Goal: Transaction & Acquisition: Book appointment/travel/reservation

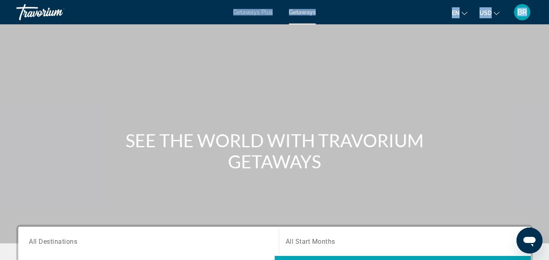
click at [427, 64] on div "Main content" at bounding box center [274, 122] width 549 height 244
click at [523, 10] on span "BR" at bounding box center [522, 12] width 10 height 8
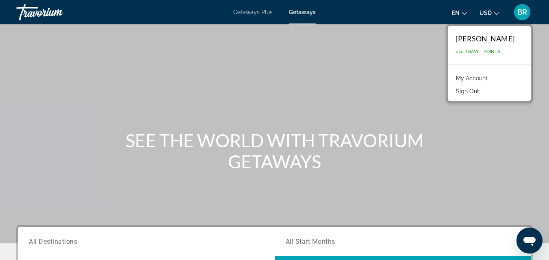
click at [28, 17] on div "Travorium" at bounding box center [56, 12] width 81 height 21
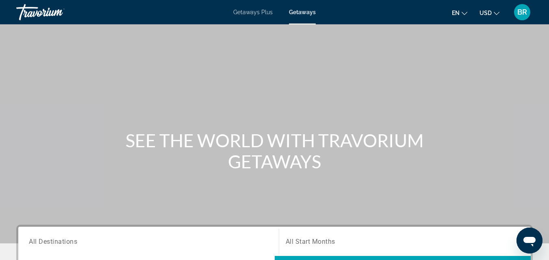
click at [33, 12] on div "Travorium" at bounding box center [56, 12] width 81 height 21
drag, startPoint x: 540, startPoint y: 26, endPoint x: 533, endPoint y: -35, distance: 61.3
click at [533, 0] on html "Skip to main content Getaways Plus Getaways en English Español Français Italian…" at bounding box center [274, 130] width 549 height 260
click at [247, 12] on span "Getaways Plus" at bounding box center [252, 12] width 39 height 7
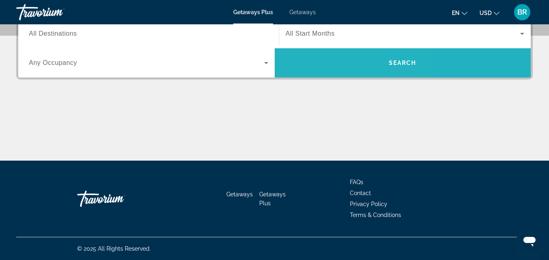
click at [328, 57] on span "Search widget" at bounding box center [403, 63] width 256 height 20
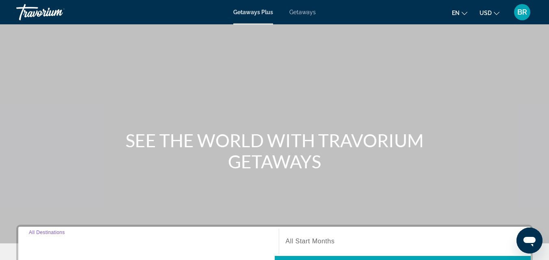
click at [102, 245] on input "Destination All Destinations" at bounding box center [148, 242] width 239 height 10
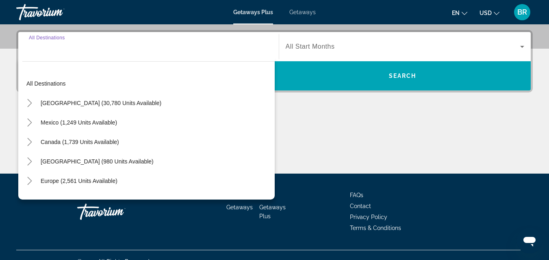
scroll to position [199, 0]
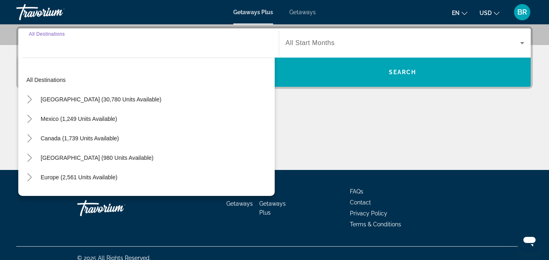
click at [76, 46] on input "Destination All Destinations" at bounding box center [148, 44] width 239 height 10
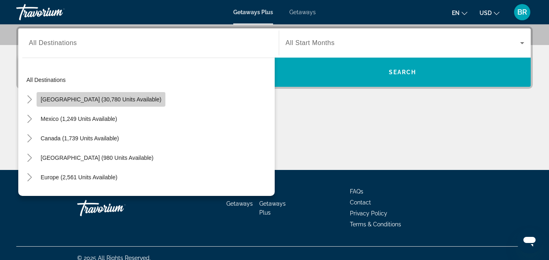
click at [111, 104] on span "Search widget" at bounding box center [101, 100] width 129 height 20
type input "**********"
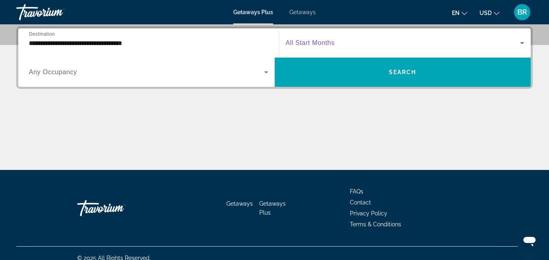
click at [522, 42] on icon "Search widget" at bounding box center [522, 43] width 10 height 10
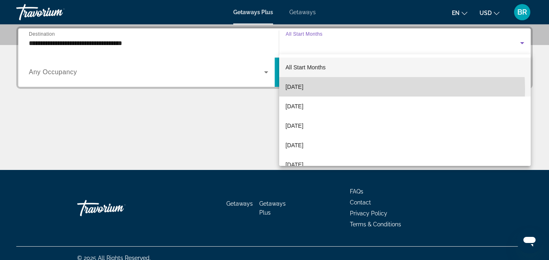
click at [331, 89] on mat-option "[DATE]" at bounding box center [405, 87] width 252 height 20
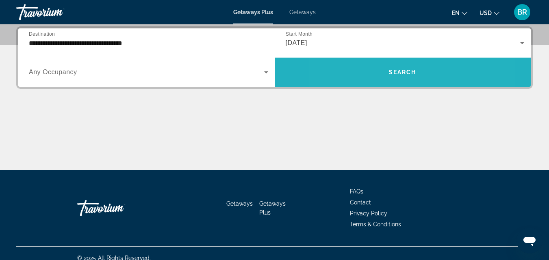
click at [369, 69] on span "Search widget" at bounding box center [403, 73] width 256 height 20
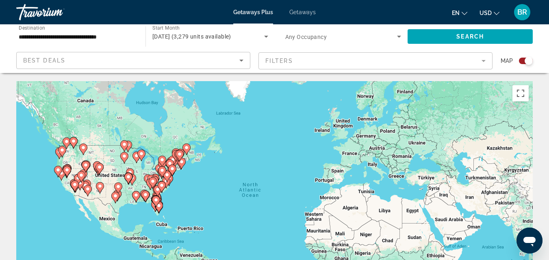
click at [242, 60] on icon "Sort by" at bounding box center [241, 61] width 4 height 2
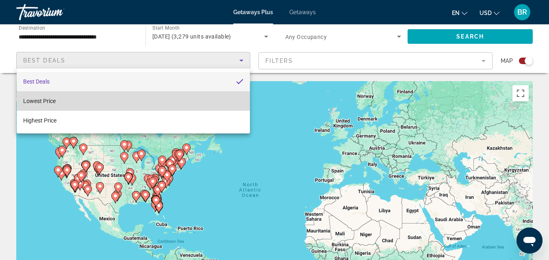
click at [68, 104] on mat-option "Lowest Price" at bounding box center [133, 101] width 233 height 20
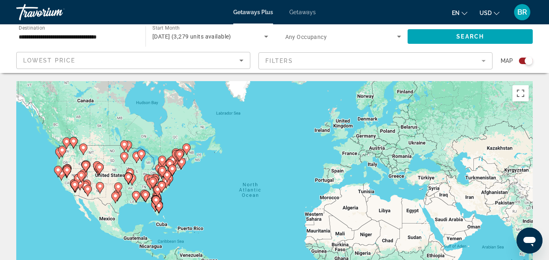
click at [483, 60] on mat-form-field "Filters" at bounding box center [375, 60] width 234 height 17
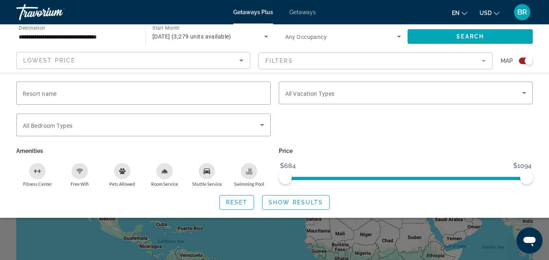
click at [483, 61] on mat-form-field "Filters" at bounding box center [375, 60] width 234 height 17
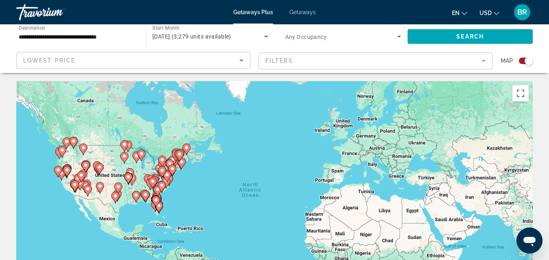
click at [483, 61] on mat-form-field "Filters" at bounding box center [375, 60] width 234 height 17
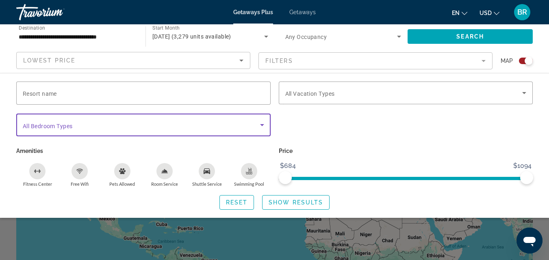
click at [262, 125] on icon "Search widget" at bounding box center [262, 125] width 4 height 2
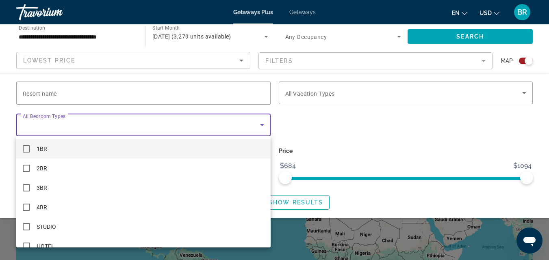
click at [449, 36] on div at bounding box center [274, 130] width 549 height 260
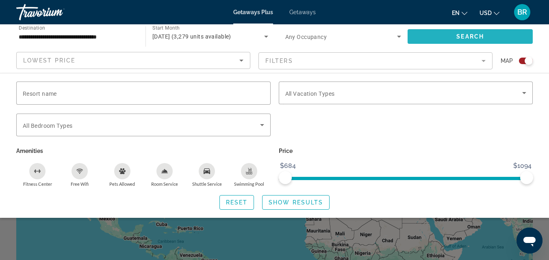
click at [452, 35] on span "Search widget" at bounding box center [470, 37] width 125 height 20
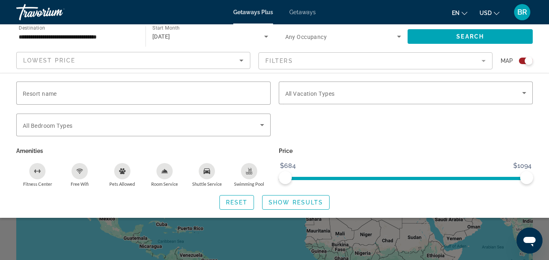
click at [417, 243] on div "Search widget" at bounding box center [274, 191] width 549 height 139
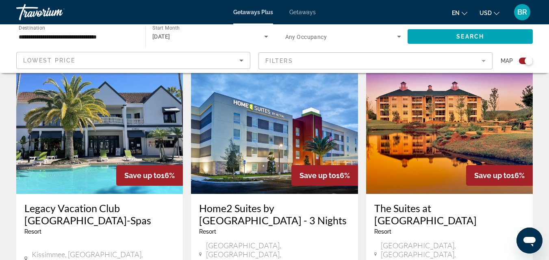
scroll to position [623, 0]
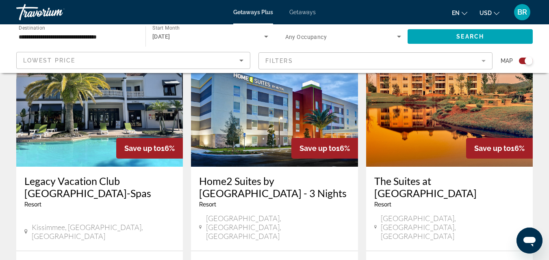
click at [263, 109] on img "Main content" at bounding box center [274, 102] width 167 height 130
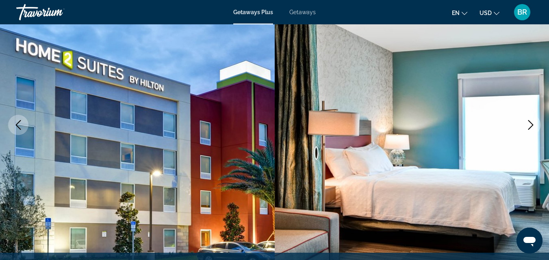
scroll to position [125, 0]
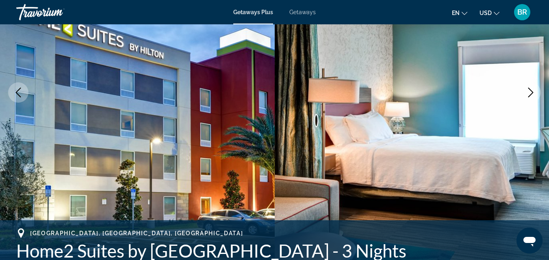
click at [529, 91] on icon "Next image" at bounding box center [531, 93] width 10 height 10
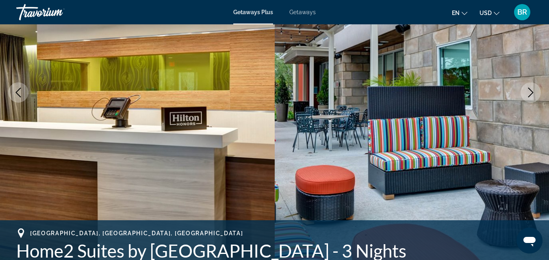
click at [529, 91] on icon "Next image" at bounding box center [531, 93] width 10 height 10
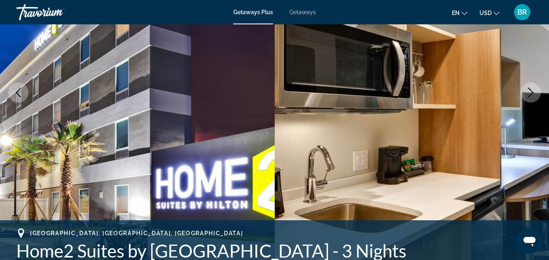
click at [529, 91] on icon "Next image" at bounding box center [531, 93] width 10 height 10
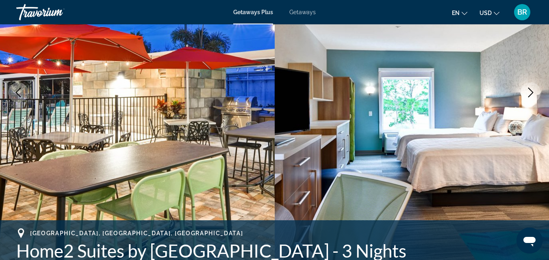
click at [529, 91] on icon "Next image" at bounding box center [531, 93] width 10 height 10
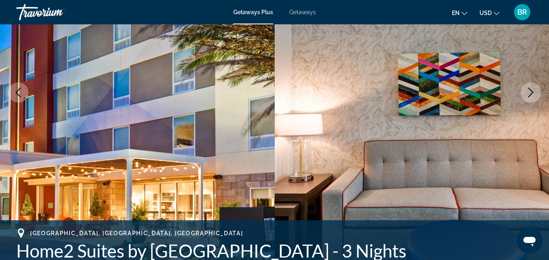
click at [529, 91] on icon "Next image" at bounding box center [531, 93] width 10 height 10
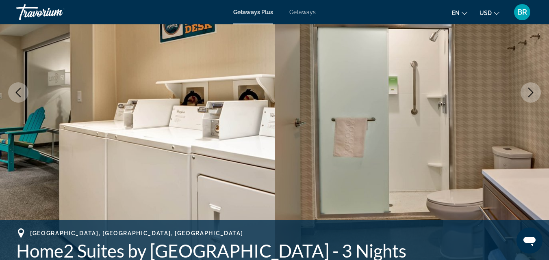
click at [529, 91] on icon "Next image" at bounding box center [531, 93] width 10 height 10
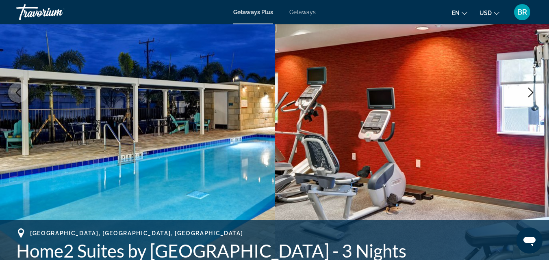
click at [529, 91] on icon "Next image" at bounding box center [531, 93] width 10 height 10
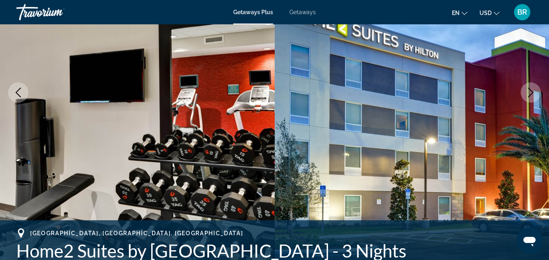
click at [529, 91] on icon "Next image" at bounding box center [531, 93] width 10 height 10
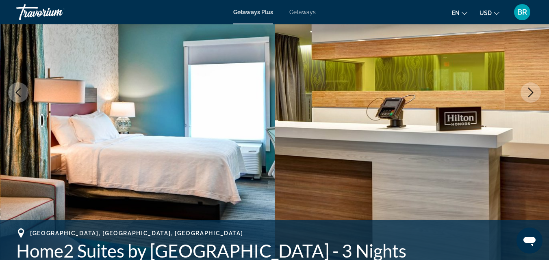
click at [47, 10] on div "Travorium" at bounding box center [56, 12] width 81 height 21
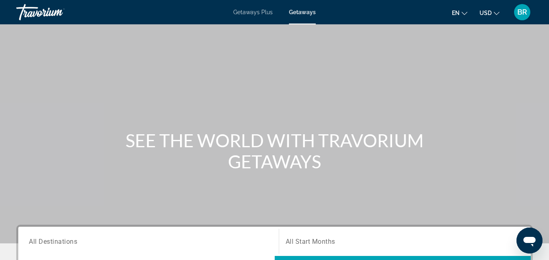
click at [519, 9] on span "BR" at bounding box center [522, 12] width 10 height 8
click at [297, 13] on span "Getaways" at bounding box center [302, 12] width 26 height 7
click at [310, 9] on span "Getaways" at bounding box center [302, 12] width 26 height 7
click at [253, 13] on span "Getaways Plus" at bounding box center [252, 12] width 39 height 7
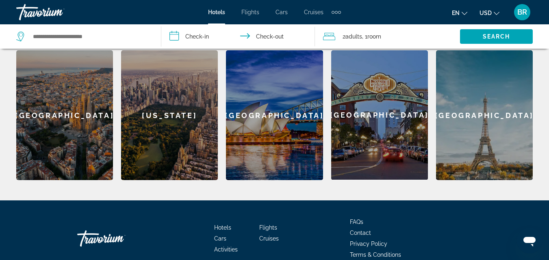
scroll to position [258, 0]
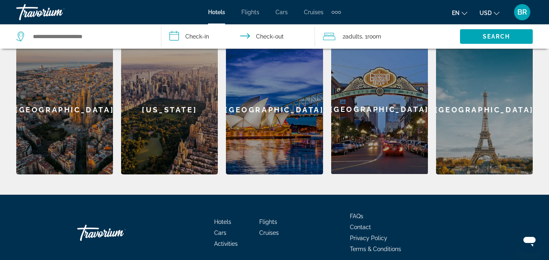
click at [486, 128] on div "[GEOGRAPHIC_DATA]" at bounding box center [484, 110] width 97 height 130
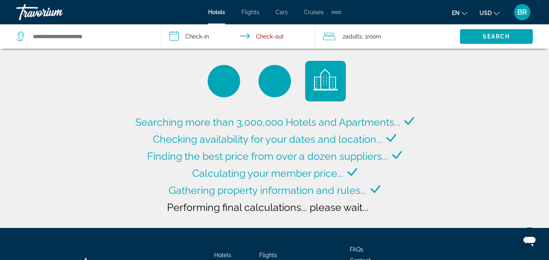
type input "**********"
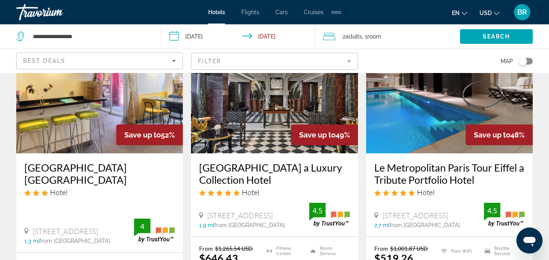
scroll to position [81, 0]
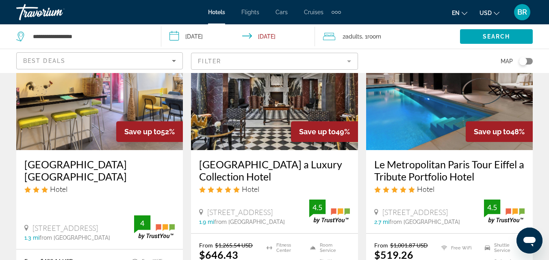
click at [176, 33] on input "**********" at bounding box center [239, 37] width 156 height 27
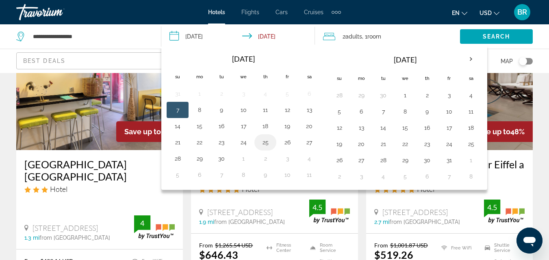
click at [269, 141] on button "25" at bounding box center [265, 142] width 13 height 11
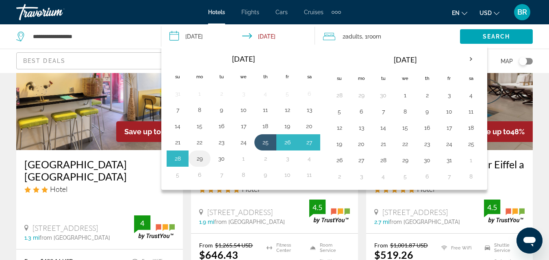
click at [203, 156] on button "29" at bounding box center [199, 158] width 13 height 11
type input "**********"
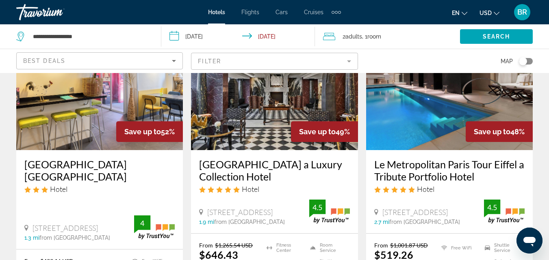
click at [173, 61] on icon "Sort by" at bounding box center [174, 61] width 4 height 2
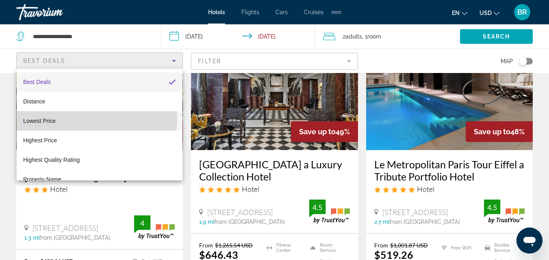
click at [72, 120] on mat-option "Lowest Price" at bounding box center [100, 121] width 166 height 20
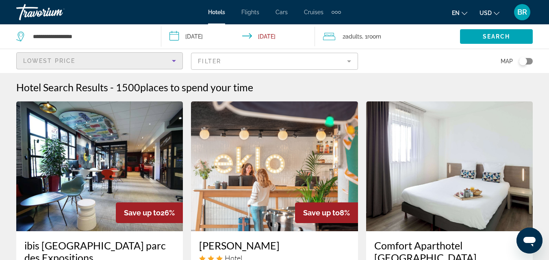
click at [348, 60] on mat-form-field "Filter" at bounding box center [274, 61] width 167 height 17
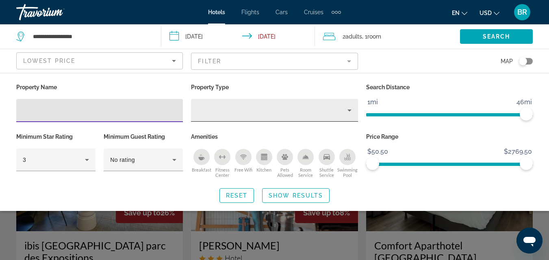
click at [349, 111] on icon "Property type" at bounding box center [349, 111] width 4 height 2
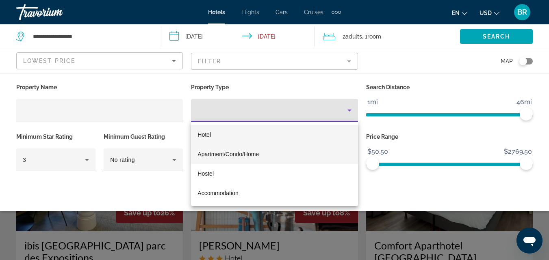
click at [249, 154] on span "Apartment/Condo/Home" at bounding box center [227, 154] width 61 height 7
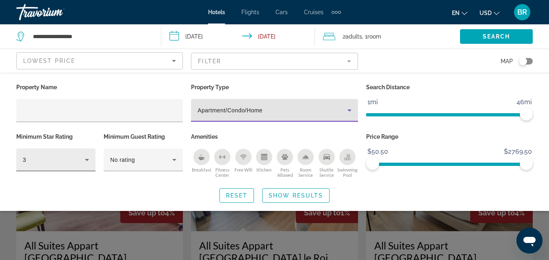
click at [87, 160] on icon "Hotel Filters" at bounding box center [87, 160] width 4 height 2
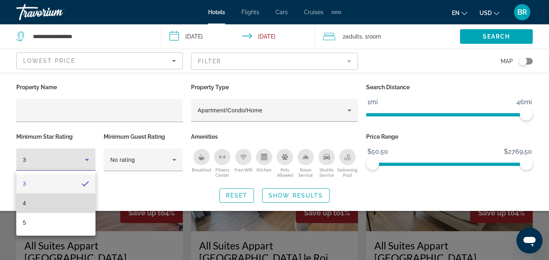
click at [26, 203] on mat-option "4" at bounding box center [55, 204] width 79 height 20
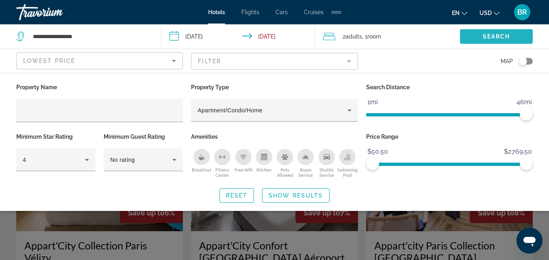
click at [482, 36] on span "Search widget" at bounding box center [496, 37] width 73 height 20
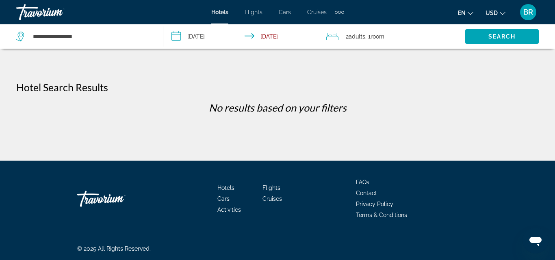
click at [176, 33] on input "**********" at bounding box center [242, 37] width 158 height 27
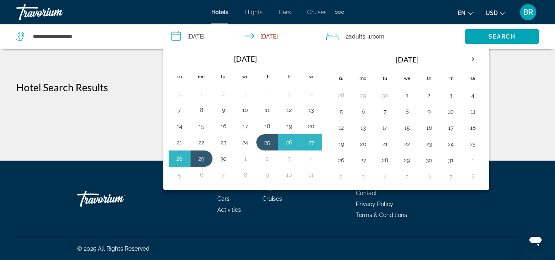
click at [108, 59] on div "**********" at bounding box center [277, 80] width 555 height 161
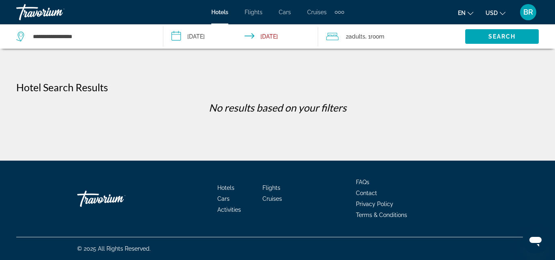
click at [334, 36] on icon "Travelers: 2 adults, 0 children" at bounding box center [332, 37] width 12 height 10
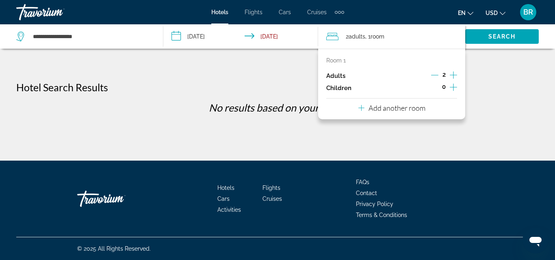
click at [213, 83] on div "Hotel Search Results" at bounding box center [277, 87] width 522 height 12
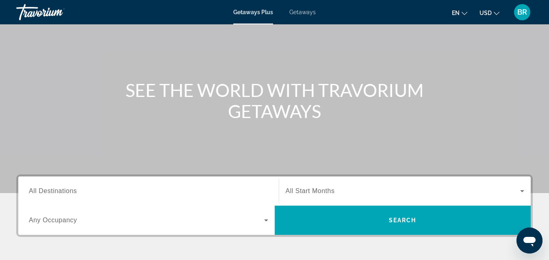
scroll to position [65, 0]
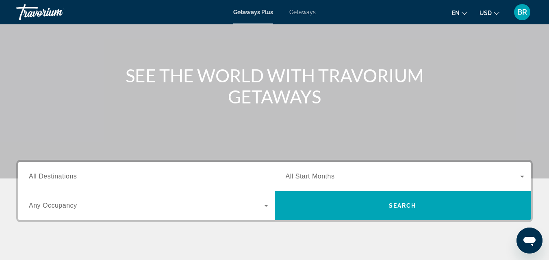
click at [522, 178] on icon "Search widget" at bounding box center [522, 177] width 4 height 2
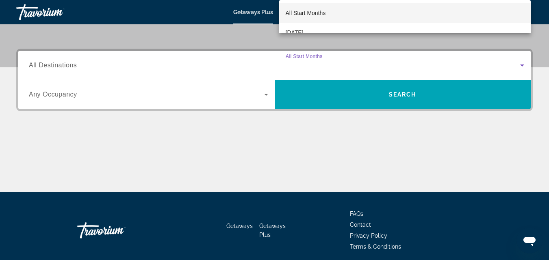
scroll to position [199, 0]
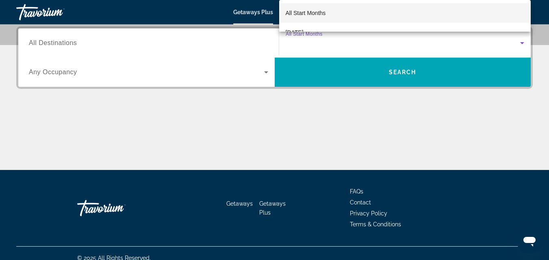
click at [267, 72] on div at bounding box center [274, 130] width 549 height 260
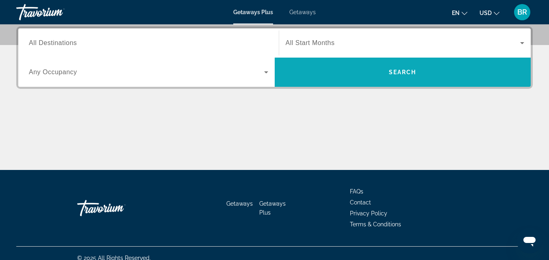
click at [323, 72] on span "Search widget" at bounding box center [403, 73] width 256 height 20
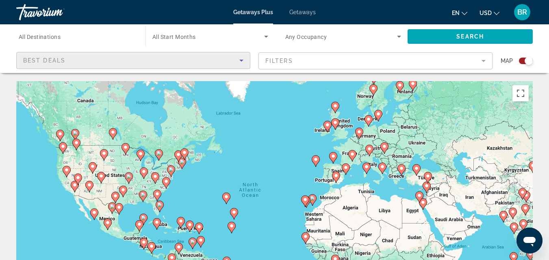
click at [240, 59] on icon "Sort by" at bounding box center [241, 61] width 10 height 10
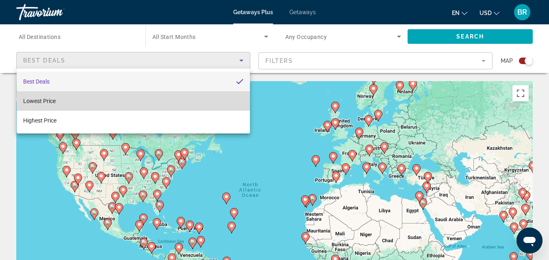
click at [114, 99] on mat-option "Lowest Price" at bounding box center [133, 101] width 233 height 20
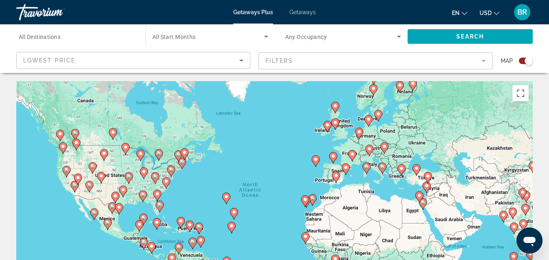
click at [483, 60] on mat-form-field "Filters" at bounding box center [375, 60] width 234 height 17
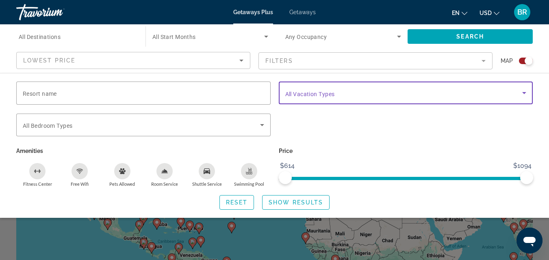
click at [523, 93] on icon "Search widget" at bounding box center [524, 93] width 4 height 2
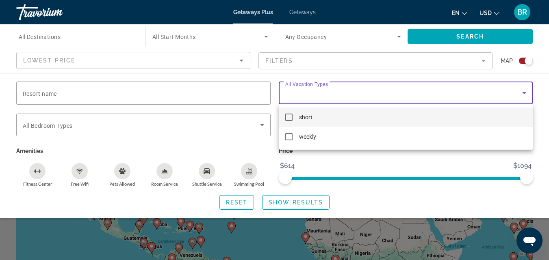
click at [193, 150] on div at bounding box center [274, 130] width 549 height 260
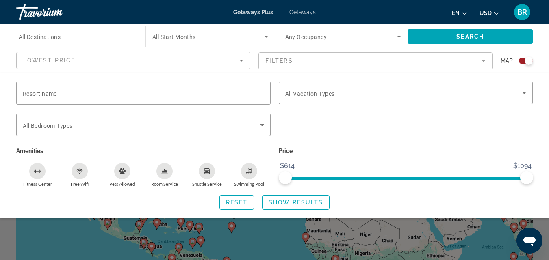
click at [266, 35] on icon "Search widget" at bounding box center [266, 37] width 10 height 10
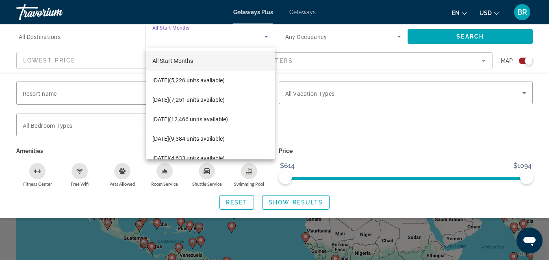
click at [332, 123] on div at bounding box center [274, 130] width 549 height 260
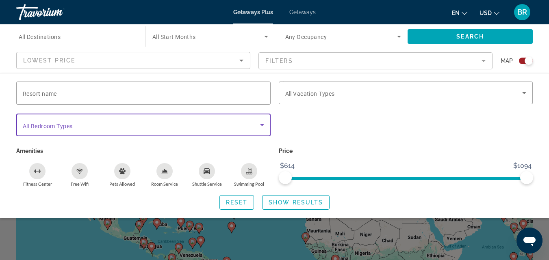
click at [263, 124] on icon "Search widget" at bounding box center [262, 125] width 4 height 2
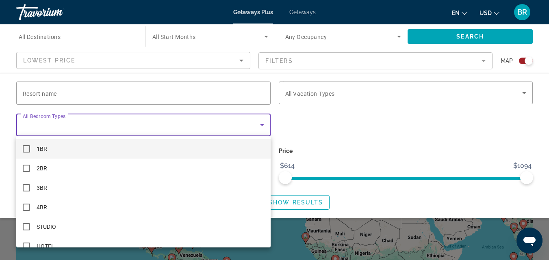
click at [379, 136] on div at bounding box center [274, 130] width 549 height 260
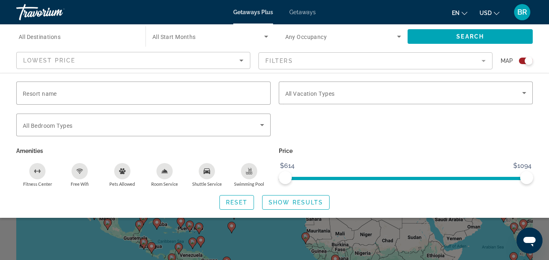
scroll to position [16, 0]
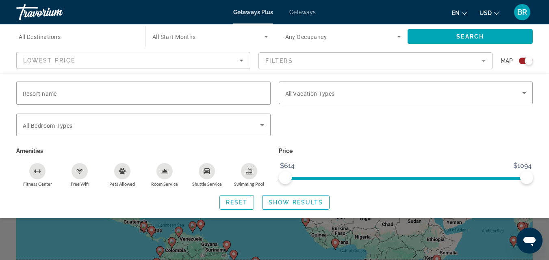
click at [482, 61] on mat-form-field "Filters" at bounding box center [375, 60] width 234 height 17
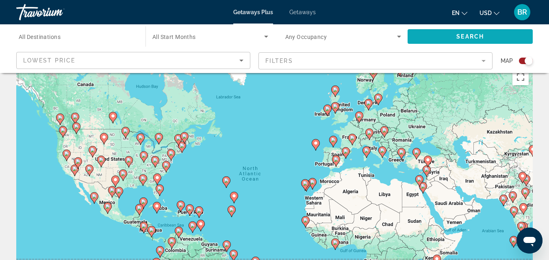
click at [466, 39] on span "Search" at bounding box center [470, 36] width 28 height 7
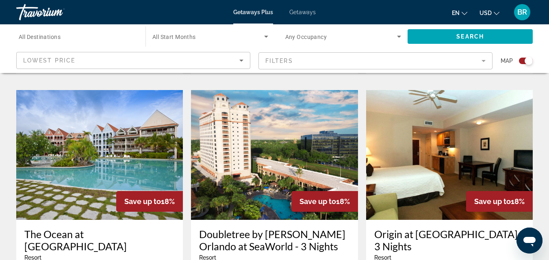
scroll to position [601, 0]
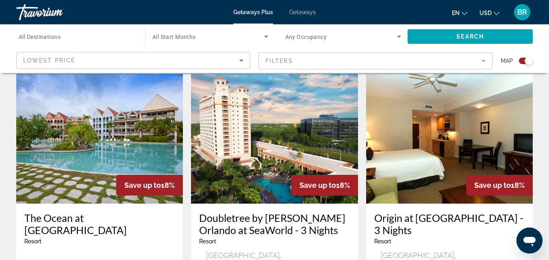
click at [316, 129] on img "Main content" at bounding box center [274, 139] width 167 height 130
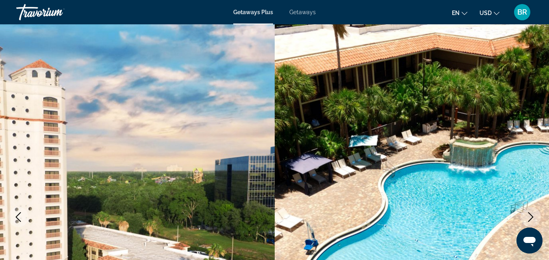
click at [532, 214] on icon "Next image" at bounding box center [531, 217] width 10 height 10
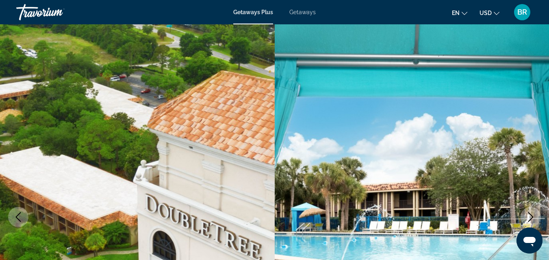
click at [531, 212] on button "Next image" at bounding box center [530, 217] width 20 height 20
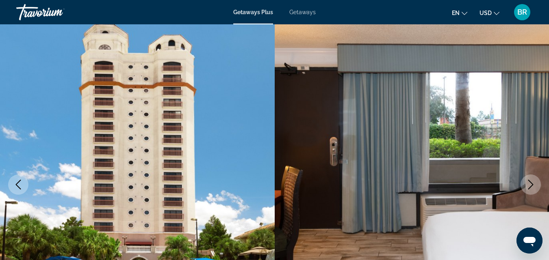
scroll to position [103, 0]
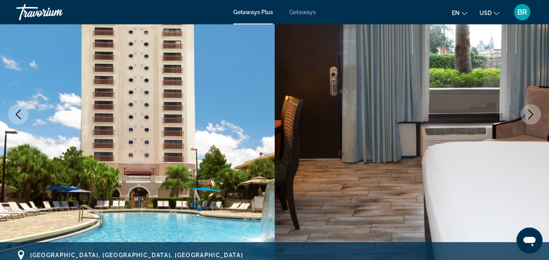
click at [531, 113] on icon "Next image" at bounding box center [530, 115] width 5 height 10
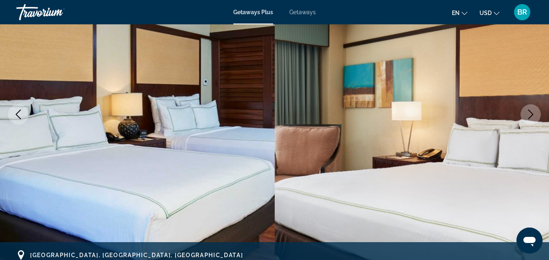
click at [531, 113] on icon "Next image" at bounding box center [530, 115] width 5 height 10
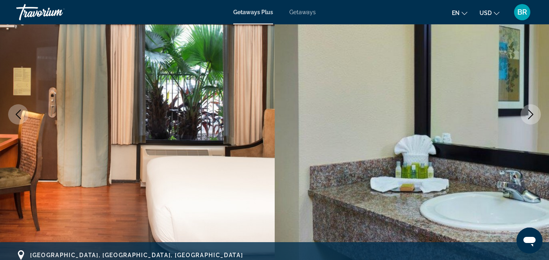
click at [531, 113] on icon "Next image" at bounding box center [530, 115] width 5 height 10
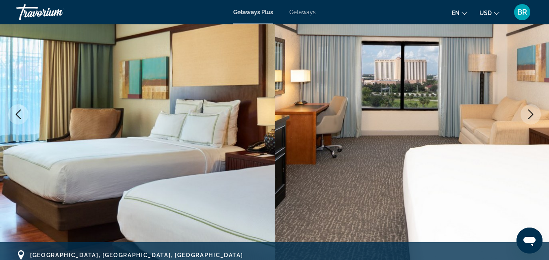
click at [531, 113] on icon "Next image" at bounding box center [530, 115] width 5 height 10
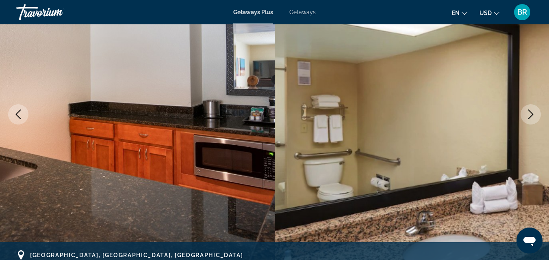
click at [531, 113] on icon "Next image" at bounding box center [530, 115] width 5 height 10
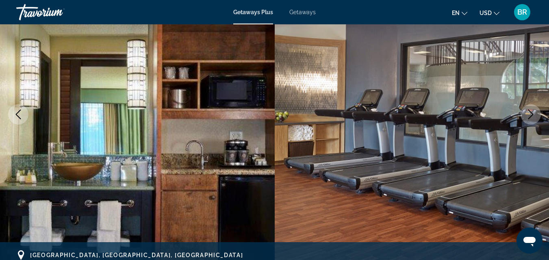
click at [531, 113] on icon "Next image" at bounding box center [530, 115] width 5 height 10
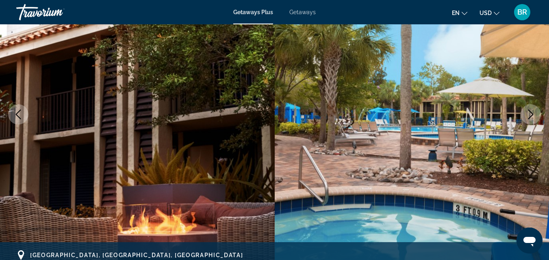
click at [531, 113] on icon "Next image" at bounding box center [530, 115] width 5 height 10
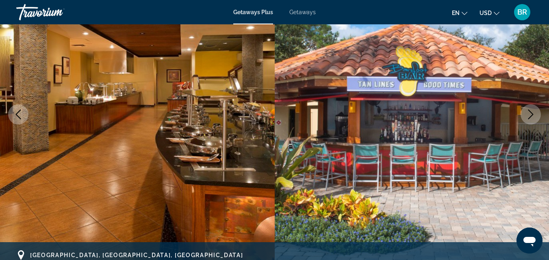
click at [531, 113] on icon "Next image" at bounding box center [530, 115] width 5 height 10
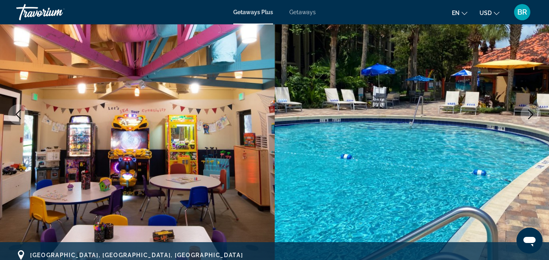
click at [531, 113] on icon "Next image" at bounding box center [530, 115] width 5 height 10
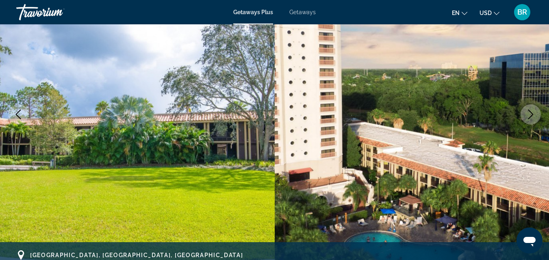
click at [531, 113] on icon "Next image" at bounding box center [530, 115] width 5 height 10
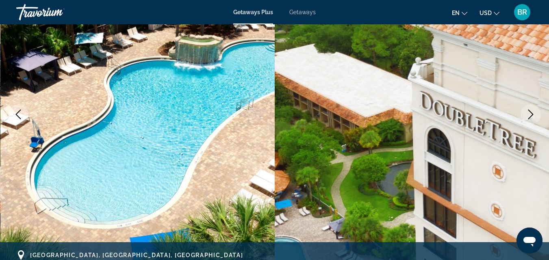
click at [531, 113] on icon "Next image" at bounding box center [530, 115] width 5 height 10
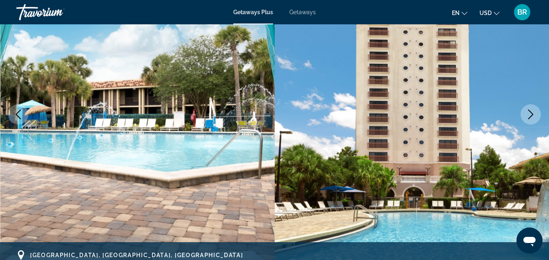
click at [531, 113] on icon "Next image" at bounding box center [530, 115] width 5 height 10
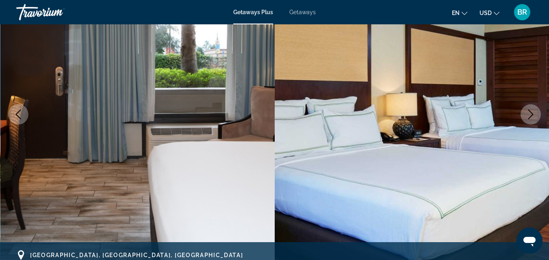
click at [531, 113] on icon "Next image" at bounding box center [530, 115] width 5 height 10
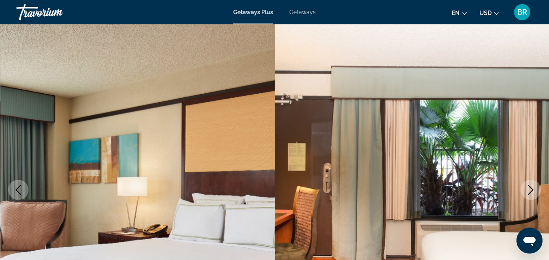
scroll to position [0, 0]
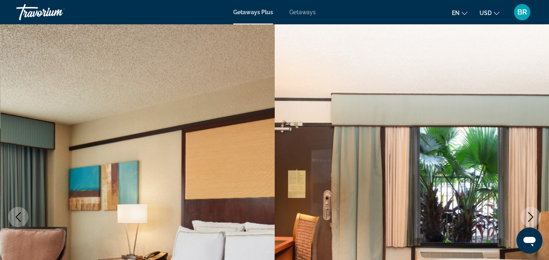
click at [298, 15] on span "Getaways" at bounding box center [302, 12] width 26 height 7
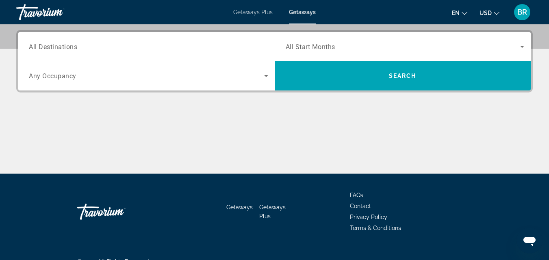
scroll to position [208, 0]
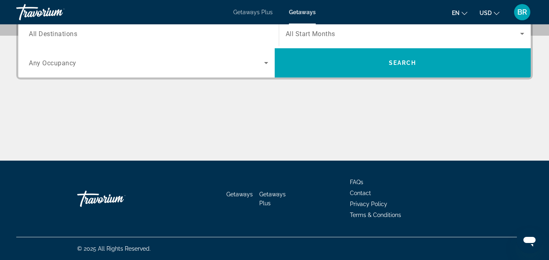
click at [522, 31] on icon "Search widget" at bounding box center [522, 34] width 10 height 10
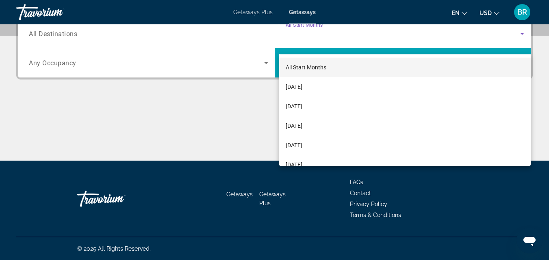
scroll to position [199, 0]
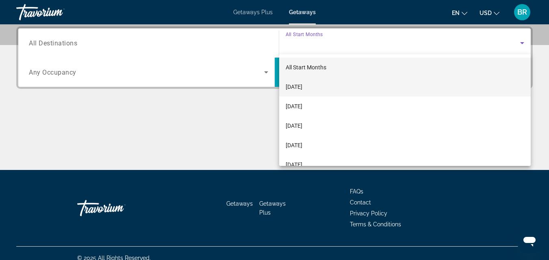
click at [302, 86] on span "September 2025" at bounding box center [294, 87] width 17 height 10
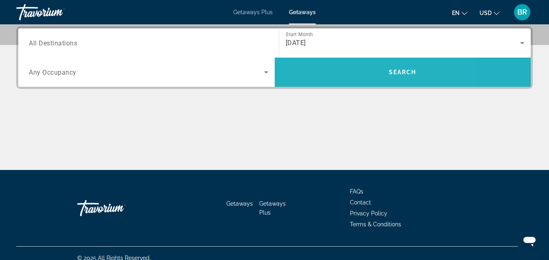
click at [349, 73] on span "Search widget" at bounding box center [403, 73] width 256 height 20
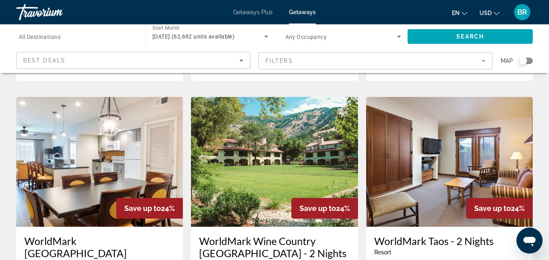
scroll to position [683, 0]
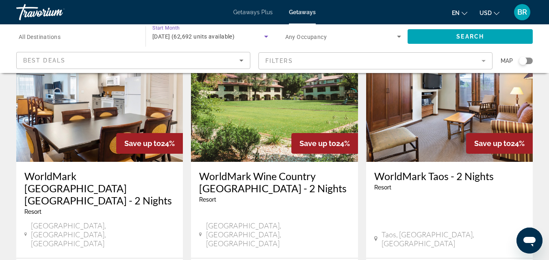
click at [266, 36] on icon "Search widget" at bounding box center [266, 37] width 4 height 2
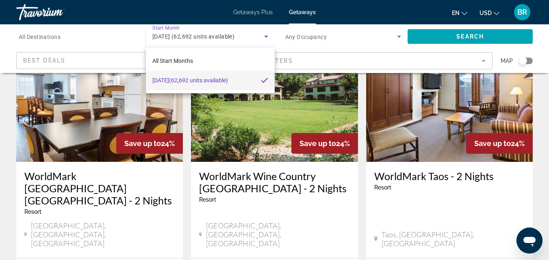
click at [170, 36] on div at bounding box center [274, 130] width 549 height 260
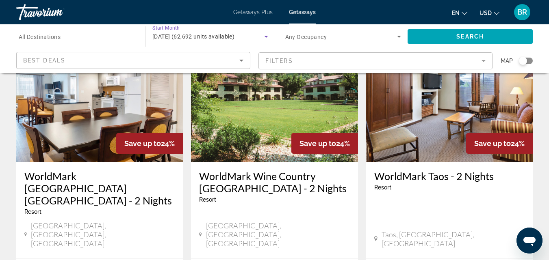
click at [170, 36] on span "September 2025 (62,692 units available)" at bounding box center [193, 36] width 82 height 7
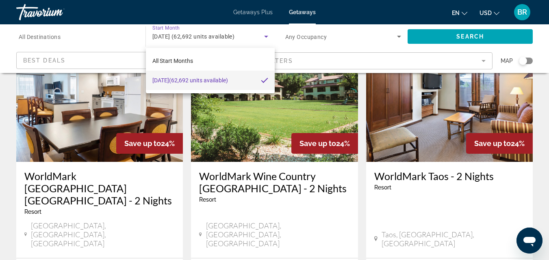
click at [331, 44] on div at bounding box center [274, 130] width 549 height 260
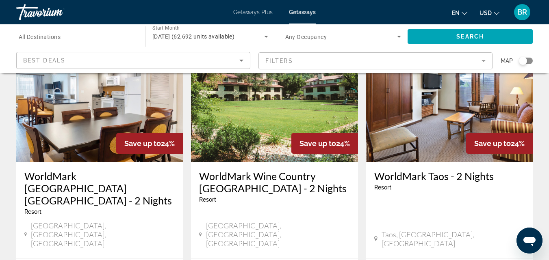
click at [241, 61] on icon "Sort by" at bounding box center [241, 61] width 4 height 2
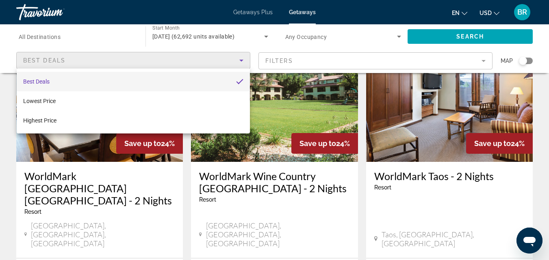
click at [269, 173] on div at bounding box center [274, 130] width 549 height 260
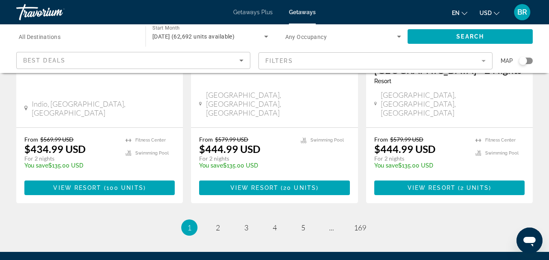
scroll to position [1140, 0]
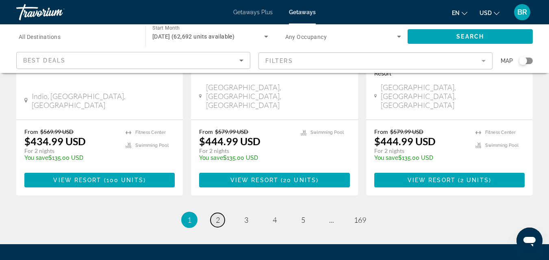
click at [219, 216] on span "2" at bounding box center [218, 220] width 4 height 9
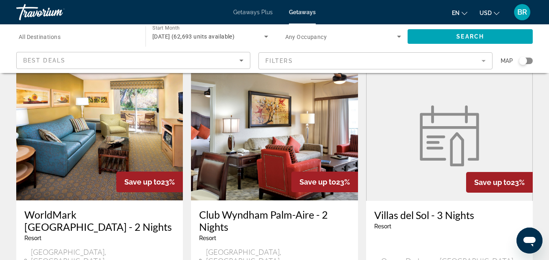
scroll to position [33, 0]
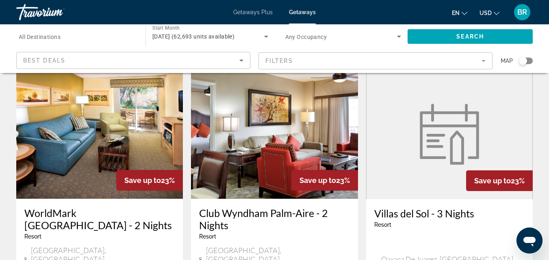
click at [484, 61] on mat-form-field "Filters" at bounding box center [375, 60] width 234 height 17
